Goal: Task Accomplishment & Management: Complete application form

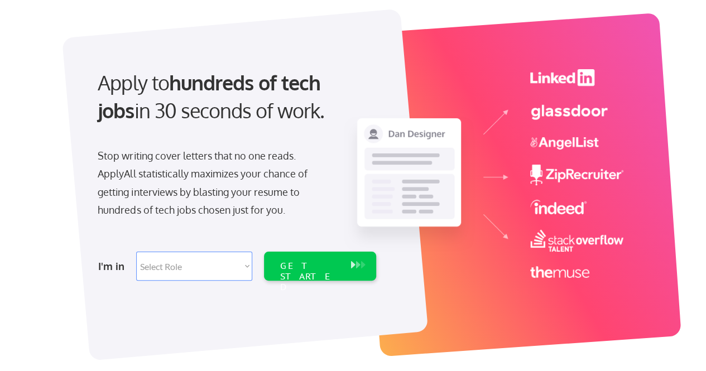
scroll to position [60, 0]
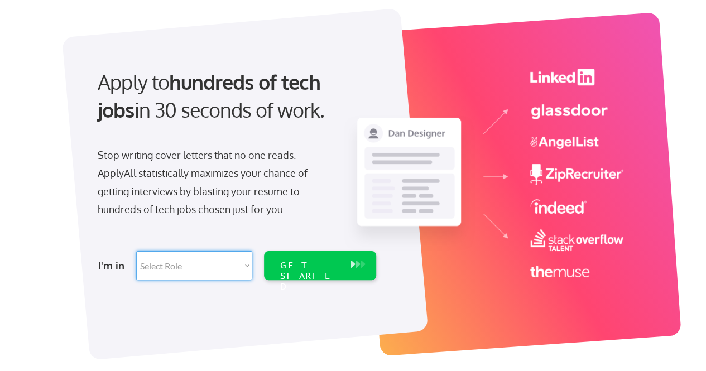
click at [229, 264] on select "Select Role Software Engineering Product Management Customer Success Sales UI/U…" at bounding box center [194, 265] width 116 height 29
select select ""product""
click at [136, 251] on select "Select Role Software Engineering Product Management Customer Success Sales UI/U…" at bounding box center [194, 265] width 116 height 29
select select ""product""
click at [226, 260] on select "Select Role Software Engineering Product Management Customer Success Sales UI/U…" at bounding box center [194, 265] width 116 height 29
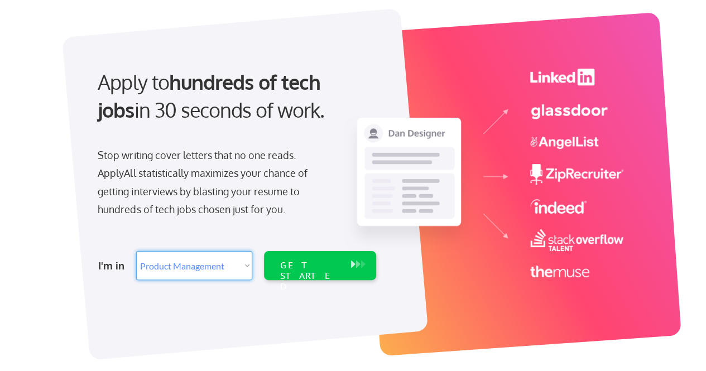
select select ""technical_project_program_mgmt""
click at [136, 251] on select "Select Role Software Engineering Product Management Customer Success Sales UI/U…" at bounding box center [194, 265] width 116 height 29
select select ""technical_project_program_mgmt""
click at [305, 264] on div "GET STARTED" at bounding box center [310, 276] width 60 height 32
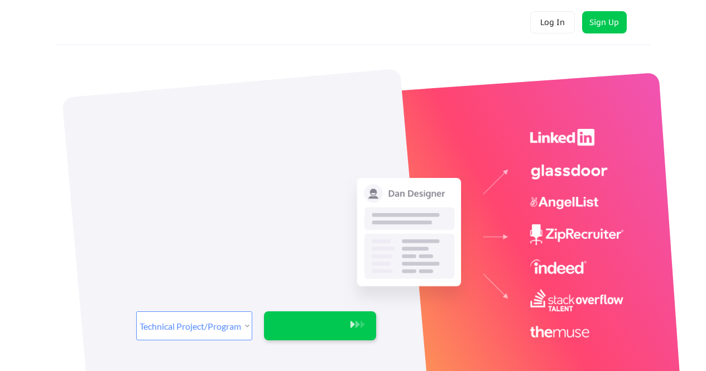
select select ""technical_project_program_mgmt""
